Goal: Information Seeking & Learning: Learn about a topic

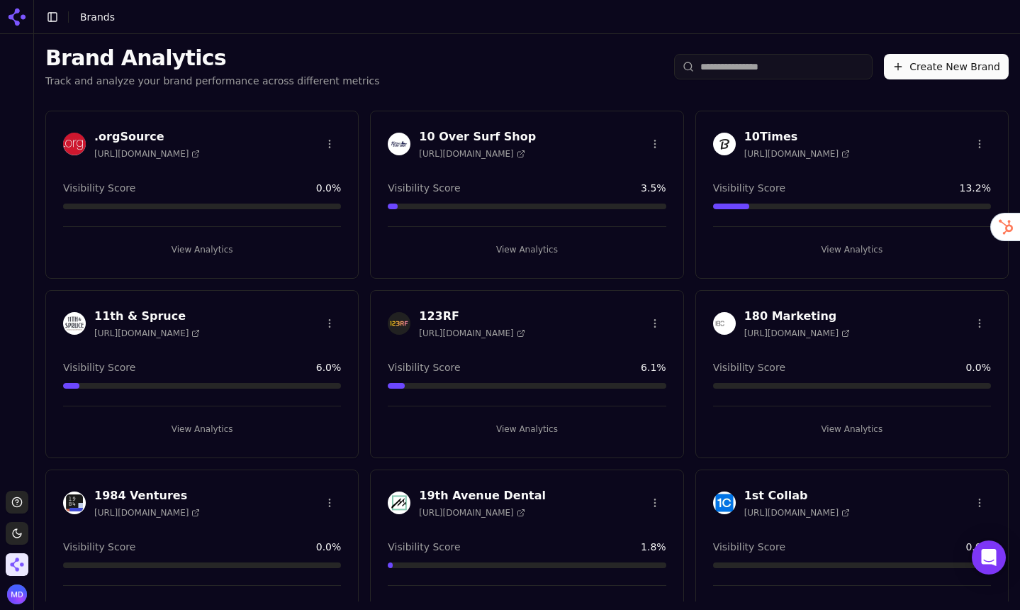
click at [733, 69] on input "search" at bounding box center [773, 67] width 198 height 26
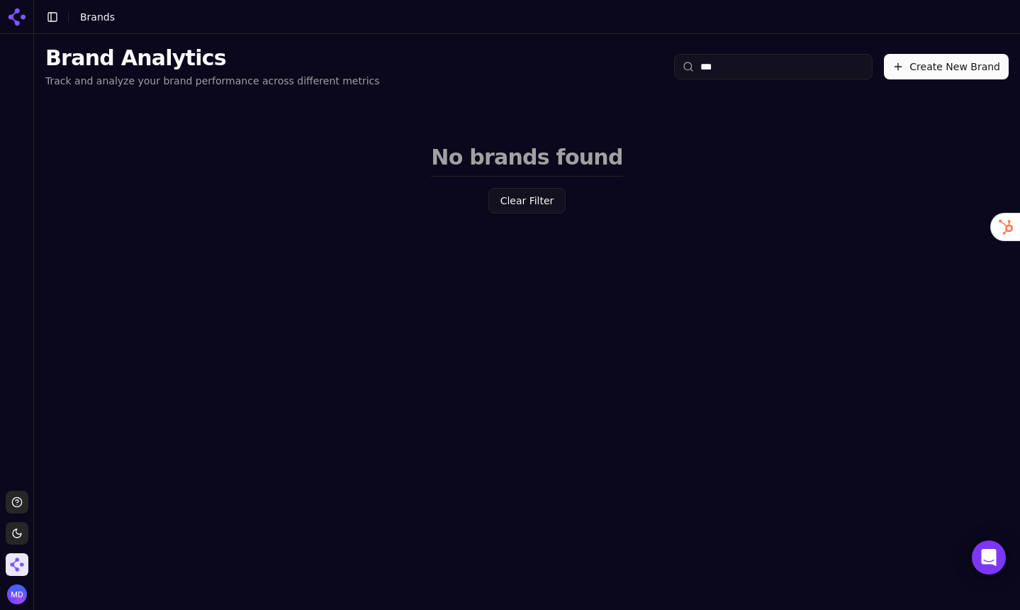
type input "***"
click at [21, 559] on img "Open organization switcher" at bounding box center [17, 564] width 23 height 23
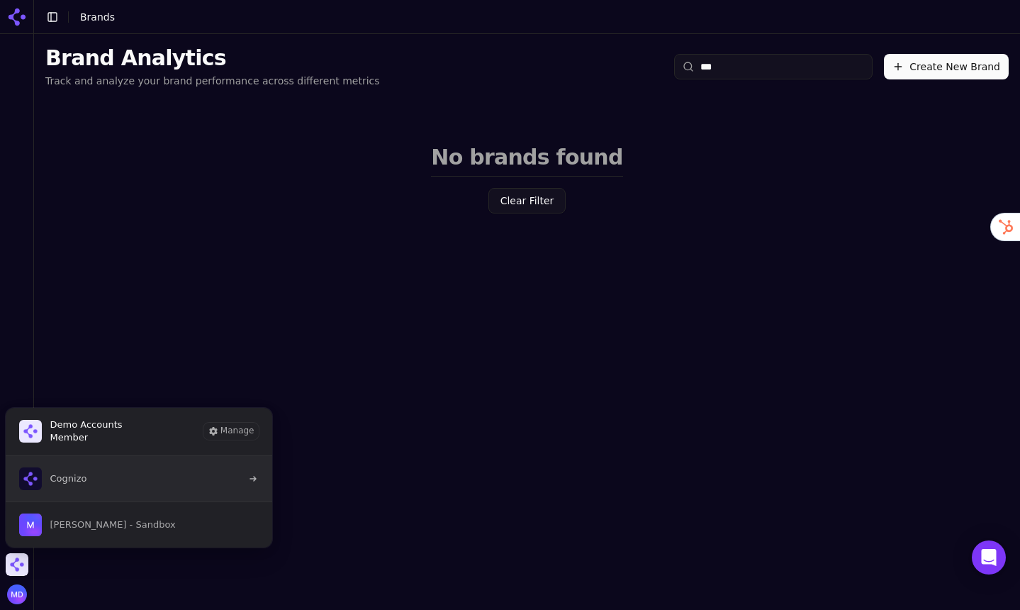
click at [62, 481] on span "Cognizo" at bounding box center [68, 478] width 37 height 13
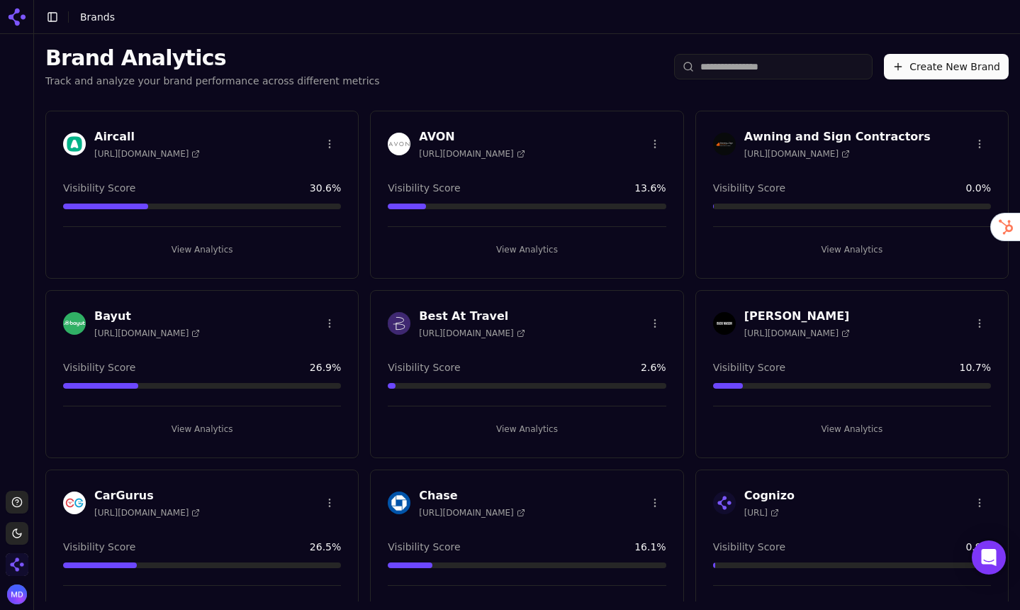
click at [729, 67] on input "search" at bounding box center [773, 67] width 198 height 26
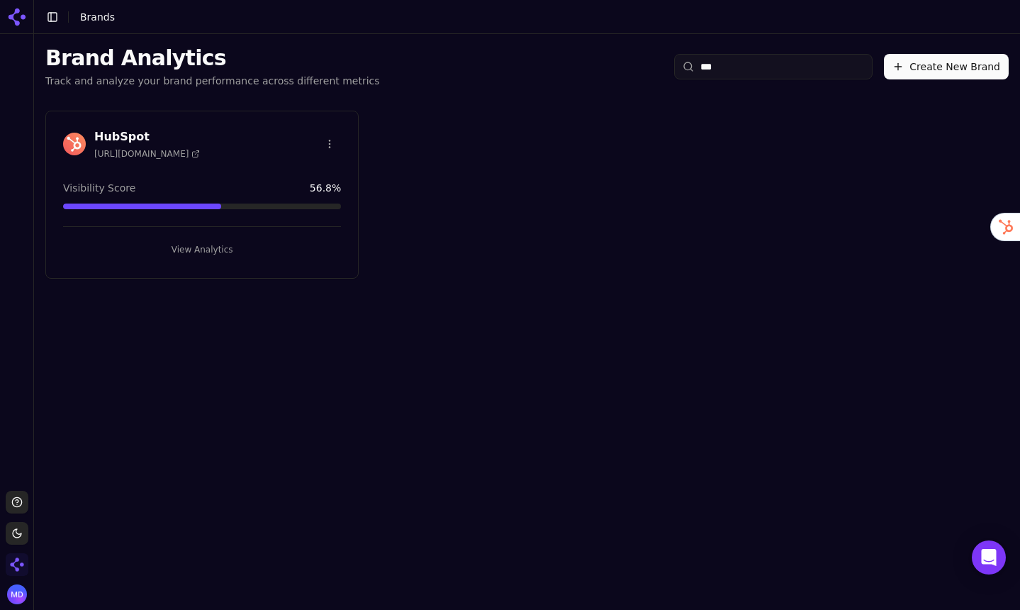
type input "***"
click at [185, 253] on button "View Analytics" at bounding box center [202, 249] width 278 height 23
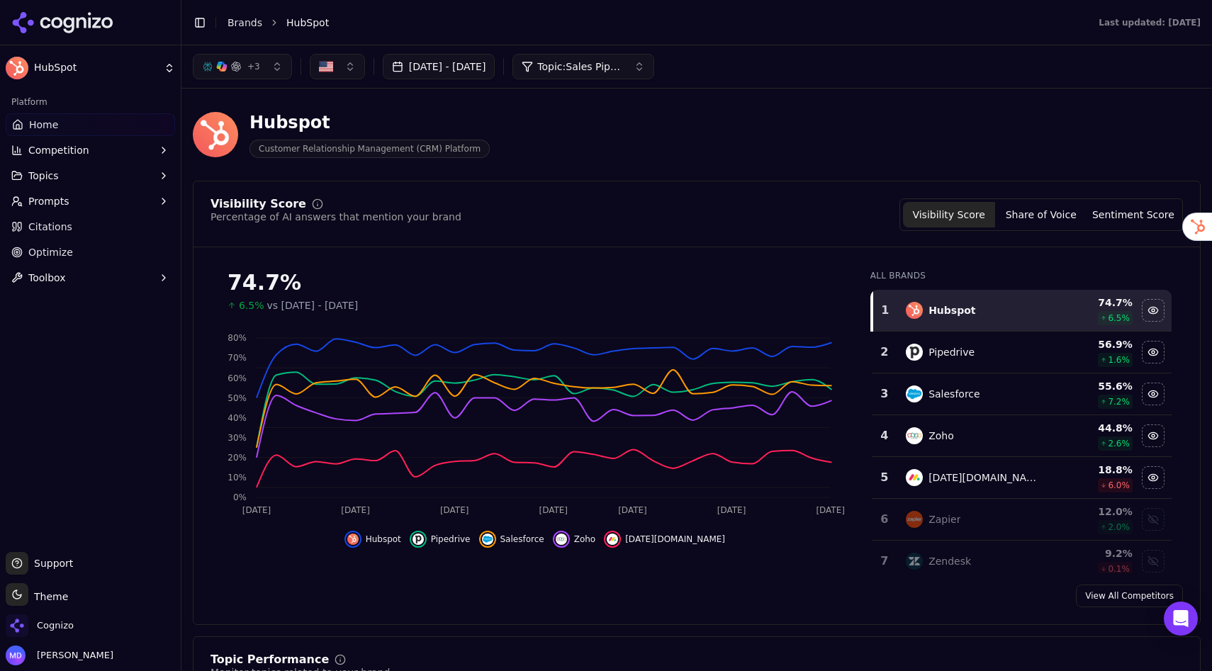
click at [74, 250] on link "Optimize" at bounding box center [90, 252] width 169 height 23
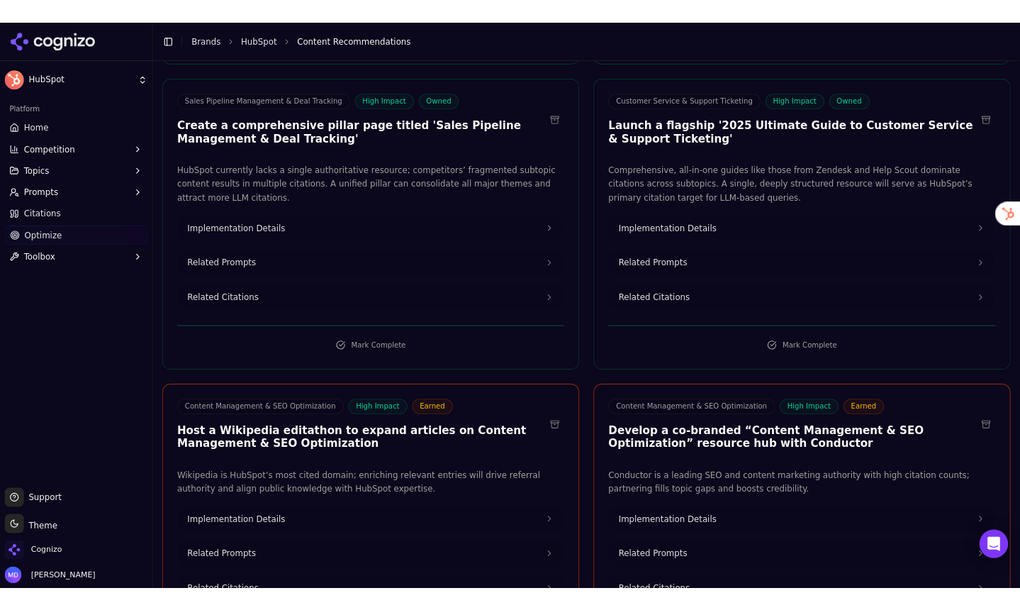
scroll to position [814, 0]
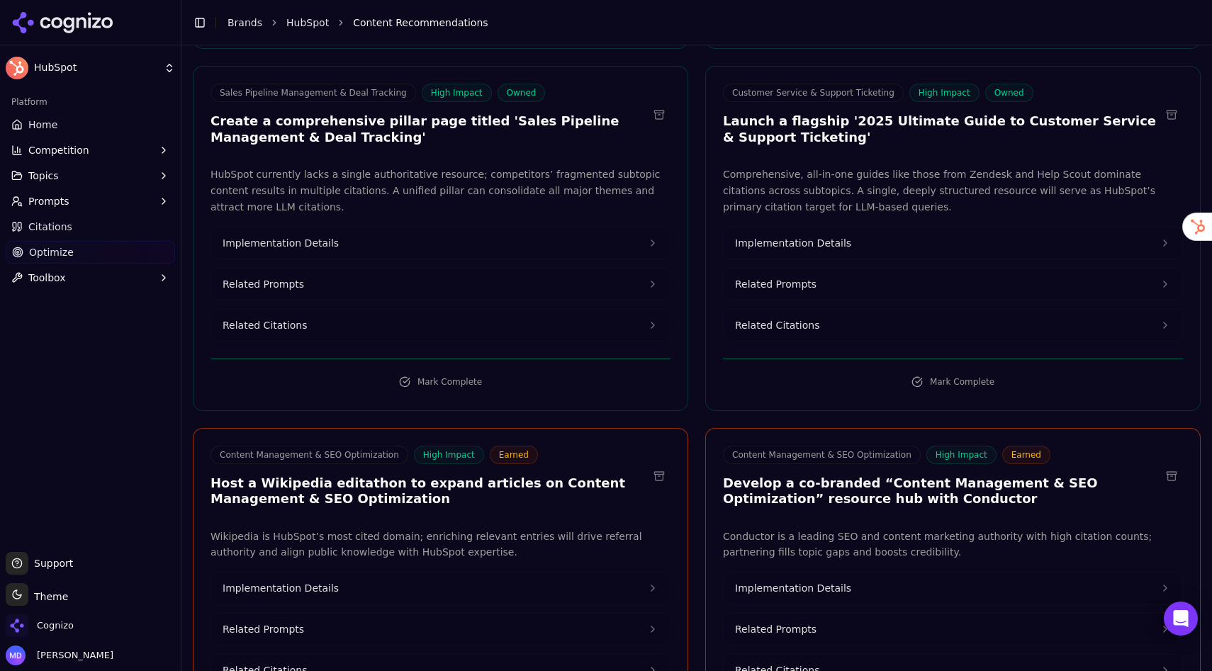
click at [252, 236] on span "Implementation Details" at bounding box center [281, 243] width 116 height 14
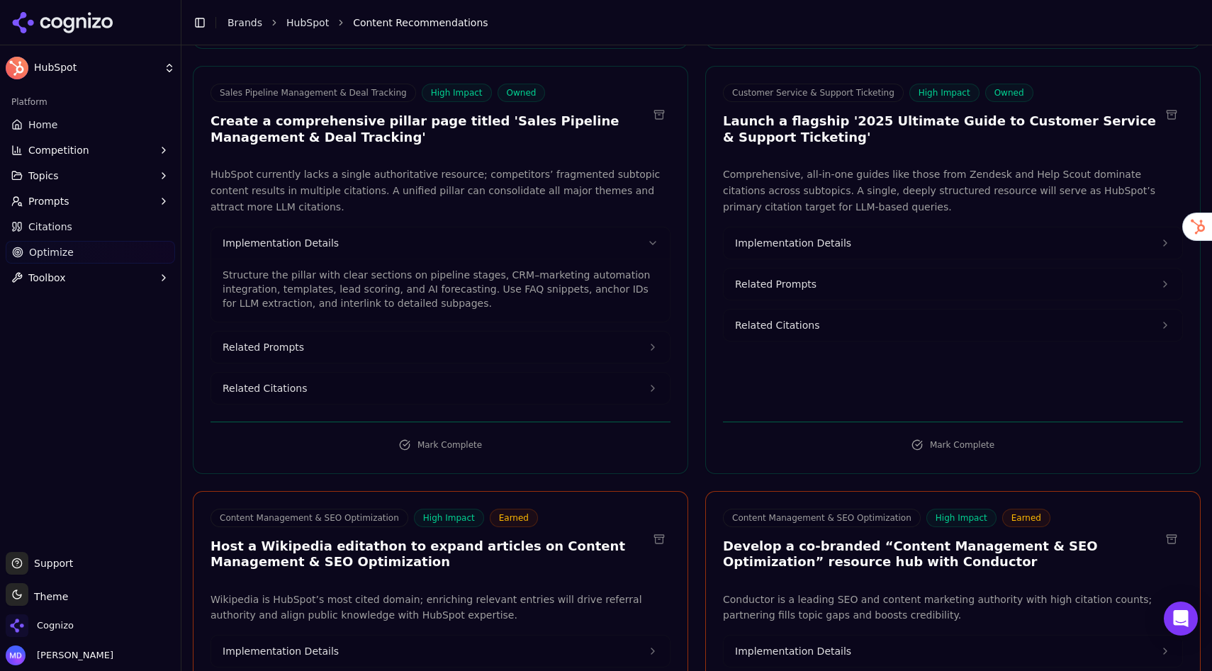
click at [362, 332] on button "Related Prompts" at bounding box center [440, 347] width 459 height 31
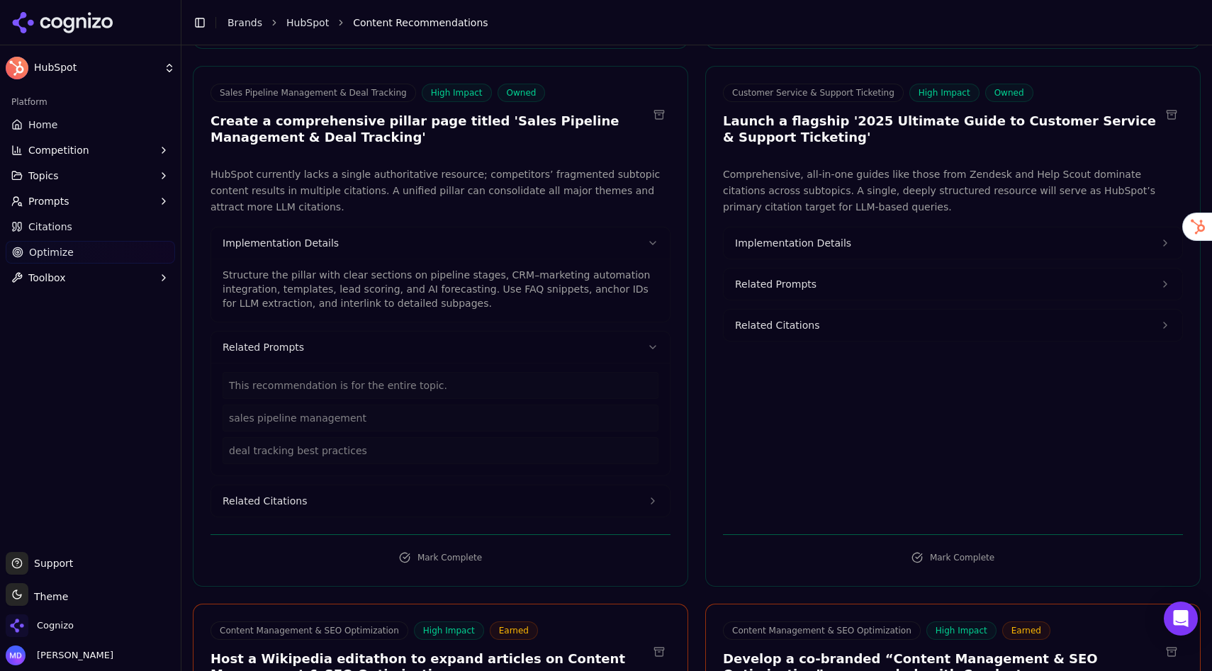
click at [286, 492] on button "Related Citations" at bounding box center [440, 501] width 459 height 31
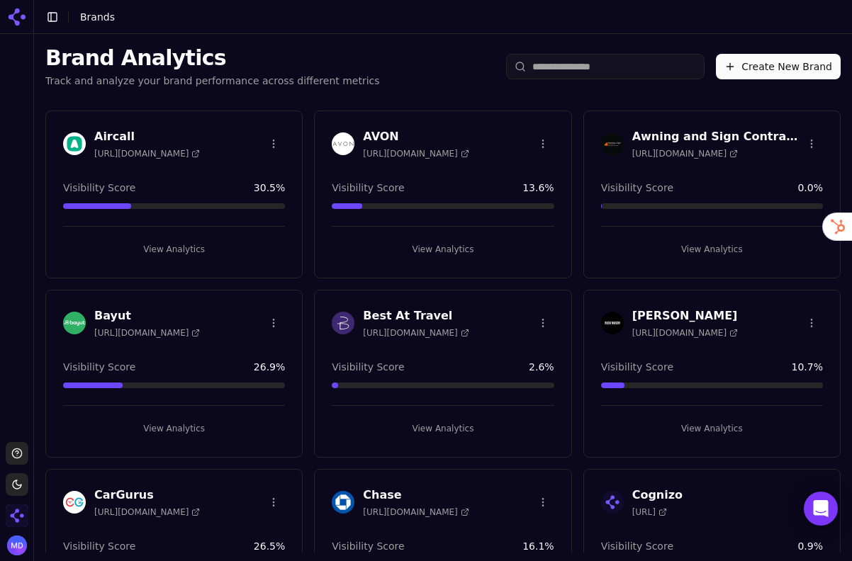
click at [16, 520] on img "Open organization switcher" at bounding box center [17, 516] width 23 height 23
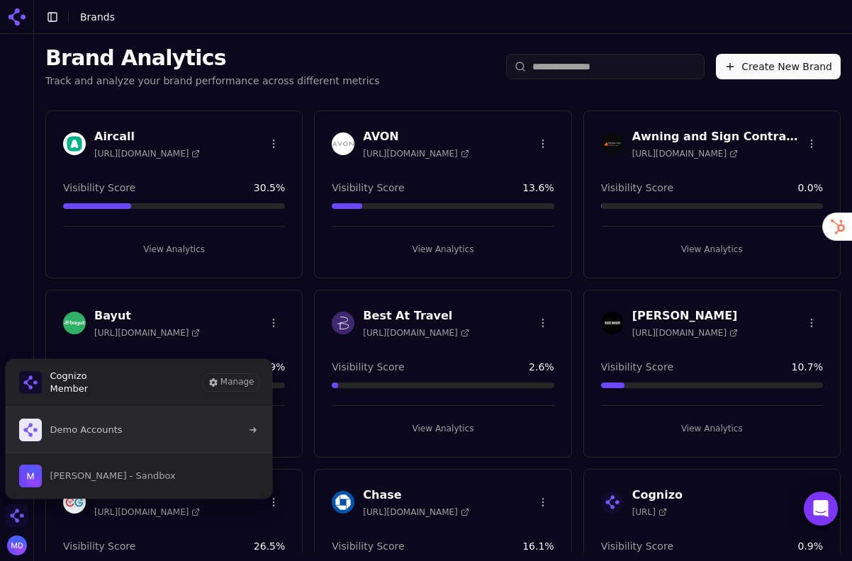
click at [90, 439] on span "Demo Accounts" at bounding box center [70, 430] width 103 height 23
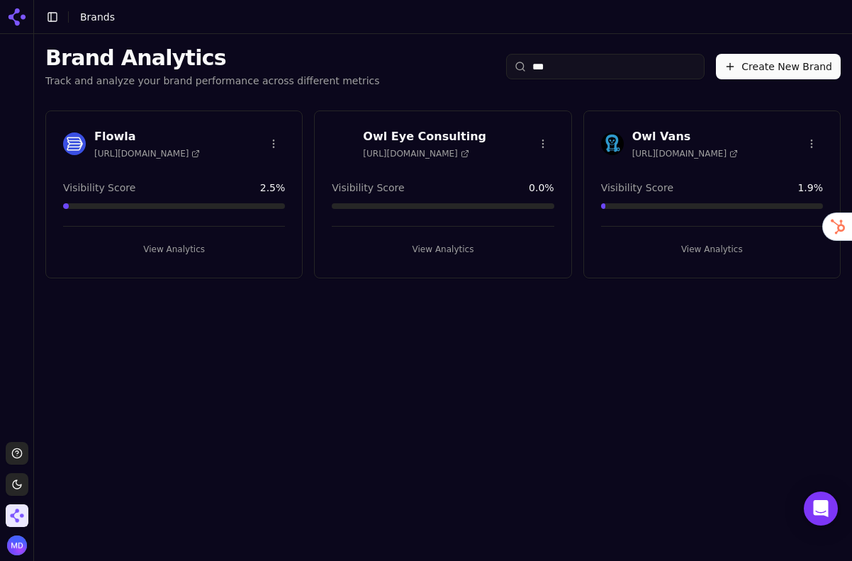
type input "***"
click at [684, 242] on button "View Analytics" at bounding box center [712, 249] width 222 height 23
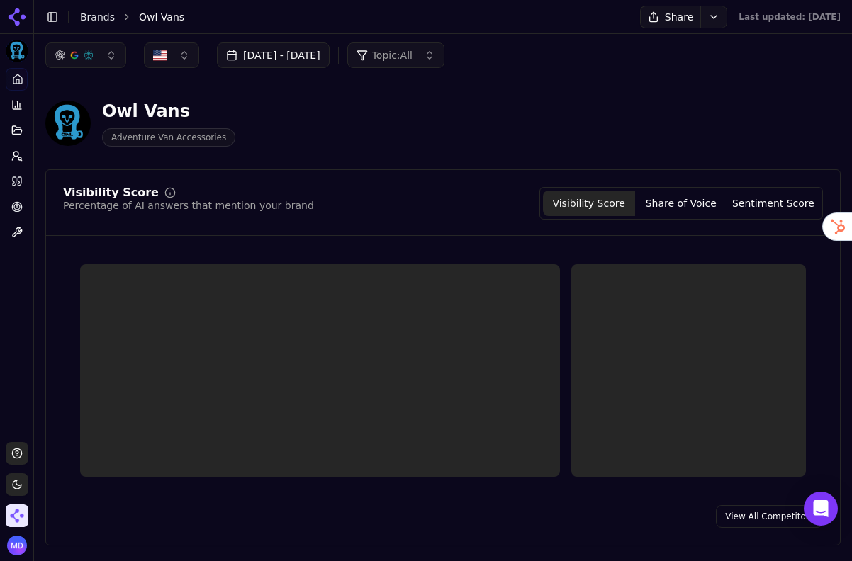
click at [21, 206] on icon at bounding box center [16, 206] width 11 height 11
